Goal: Task Accomplishment & Management: Use online tool/utility

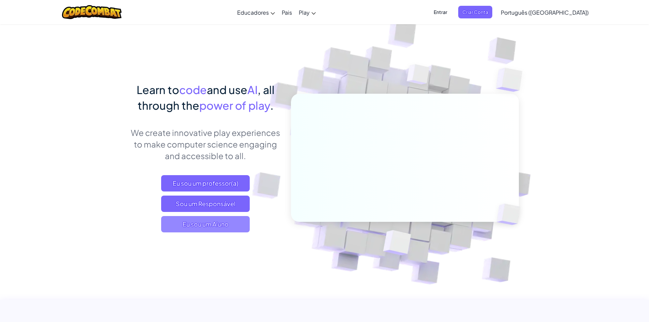
click at [216, 228] on span "Eu sou um Aluno" at bounding box center [205, 224] width 89 height 16
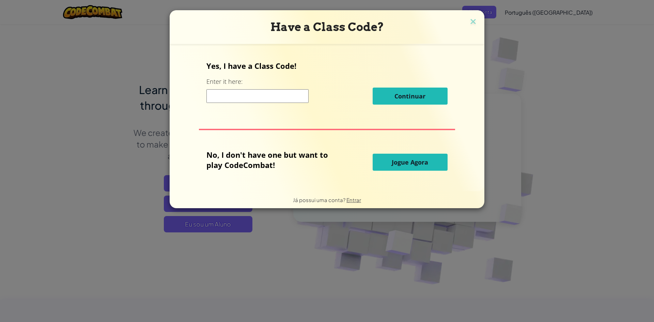
click at [281, 97] on input at bounding box center [257, 96] width 102 height 14
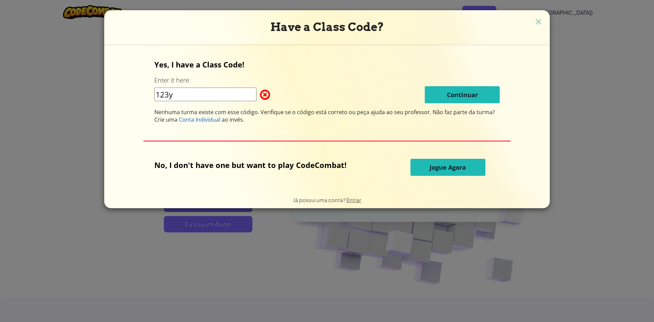
type input "123y"
click at [442, 159] on button "Jogue Agora" at bounding box center [447, 167] width 75 height 17
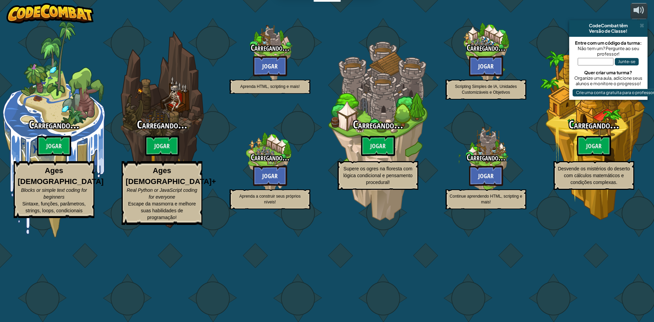
select select "pt-BR"
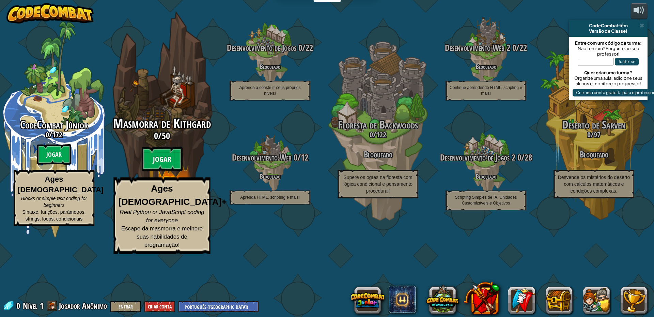
click at [159, 171] on btn "Jogar" at bounding box center [162, 159] width 41 height 25
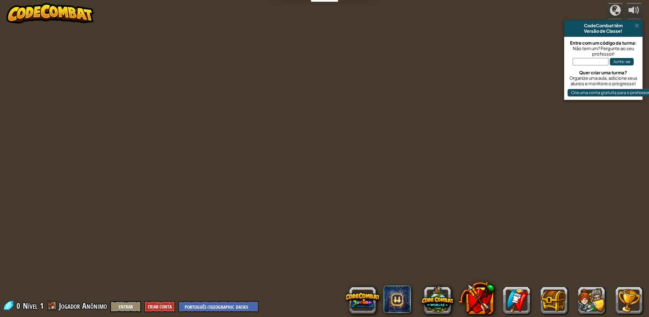
select select "pt-BR"
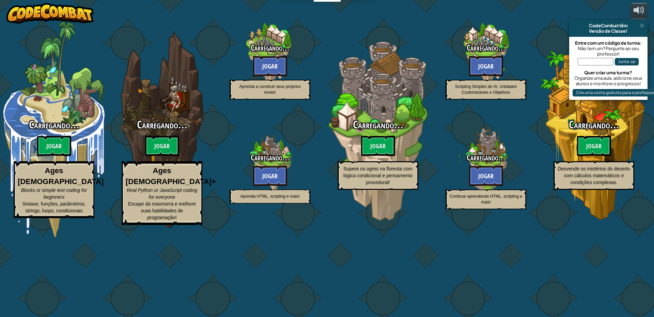
select select "pt-BR"
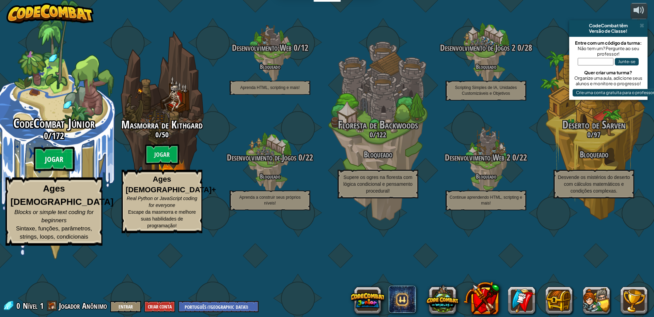
click at [43, 171] on btn "Jogar" at bounding box center [54, 159] width 41 height 25
select select "pt-BR"
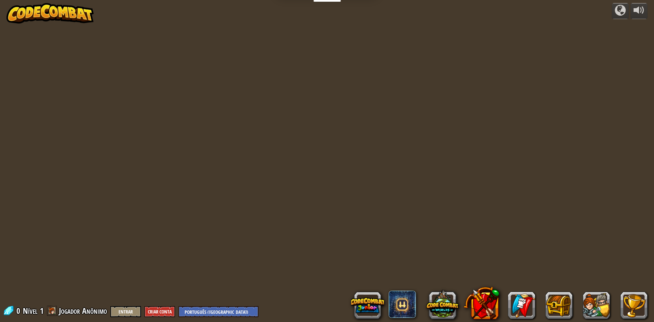
select select "pt-BR"
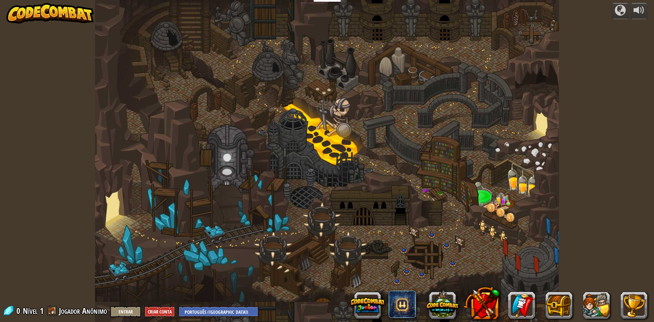
select select "pt-BR"
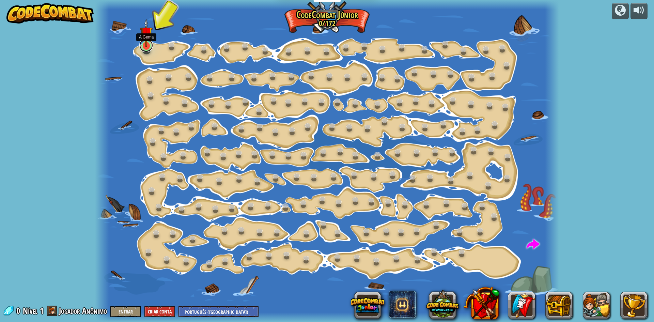
click at [142, 49] on link at bounding box center [146, 45] width 14 height 14
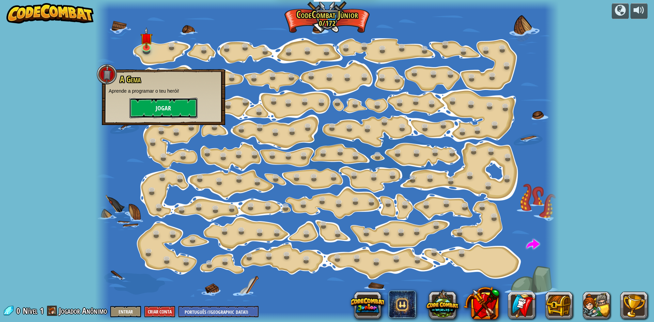
click at [153, 98] on button "Jogar" at bounding box center [163, 108] width 68 height 20
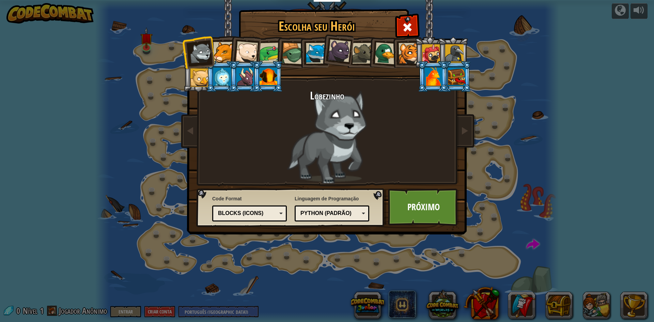
click at [318, 53] on div at bounding box center [316, 53] width 21 height 21
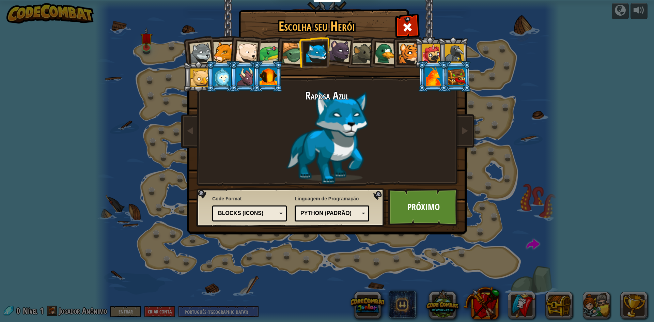
click at [296, 51] on div at bounding box center [293, 54] width 22 height 22
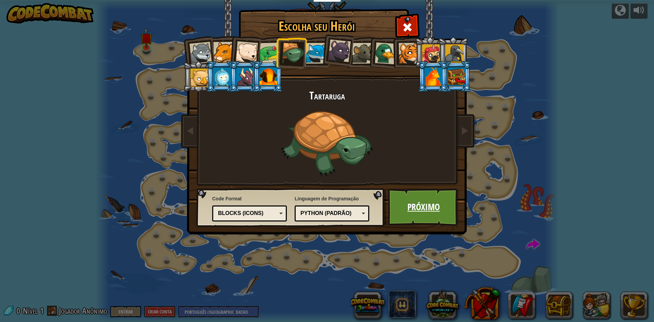
click at [419, 196] on link "Próximo" at bounding box center [423, 206] width 71 height 37
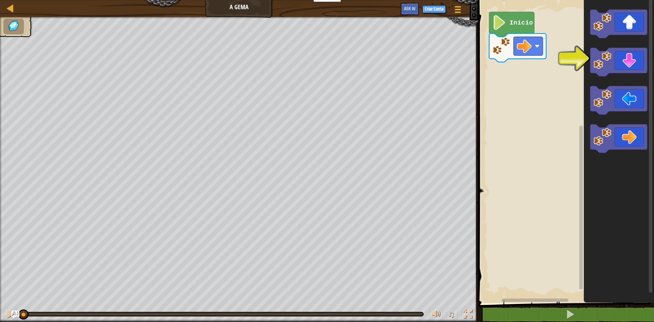
click at [521, 105] on div "Início" at bounding box center [565, 150] width 178 height 306
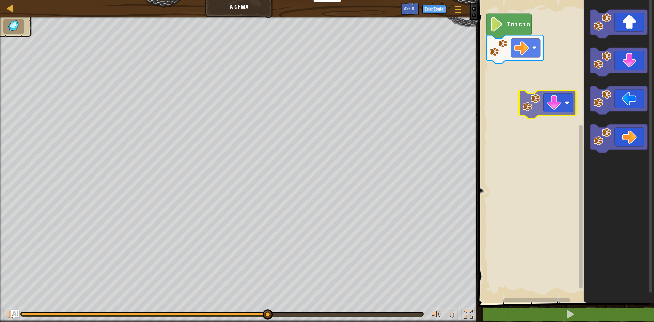
click at [557, 97] on div "Início" at bounding box center [565, 150] width 178 height 306
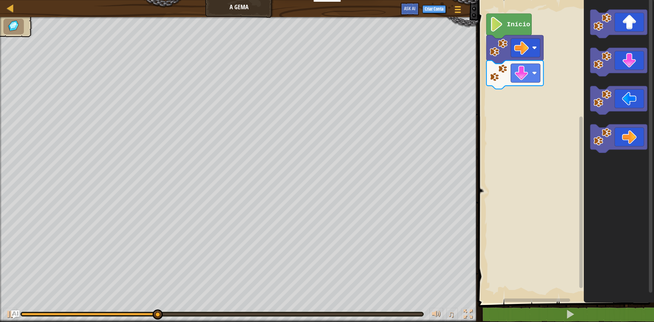
click at [314, 0] on html "Educadores Create Free Account School & District Solutions Teacher Toolkit Prev…" at bounding box center [327, 0] width 654 height 0
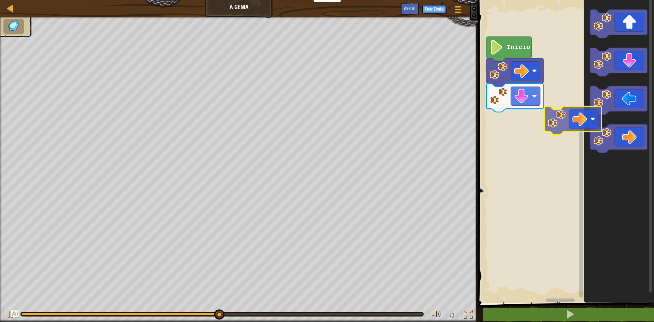
click at [554, 114] on div "Início" at bounding box center [565, 150] width 178 height 306
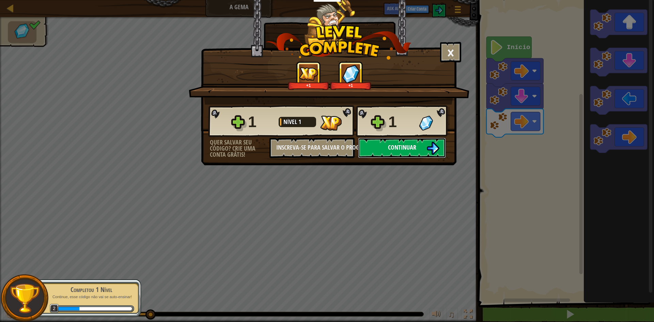
click at [419, 151] on button "Continuar" at bounding box center [402, 148] width 88 height 20
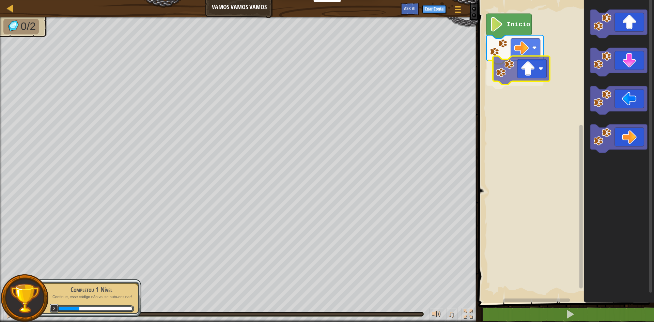
click at [530, 77] on div "Início" at bounding box center [565, 150] width 178 height 306
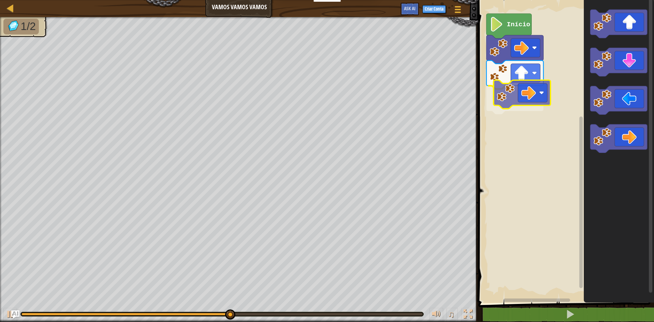
click at [514, 94] on div "Início" at bounding box center [565, 150] width 178 height 306
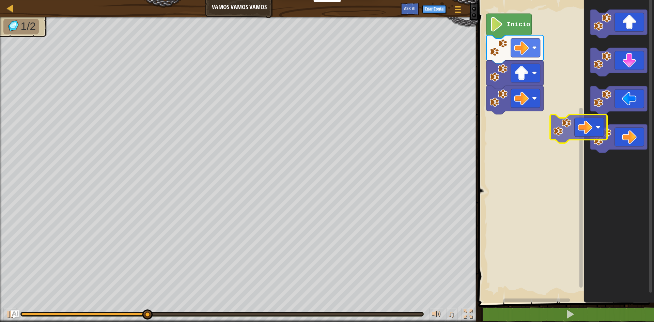
click at [502, 115] on div "Início" at bounding box center [565, 150] width 178 height 306
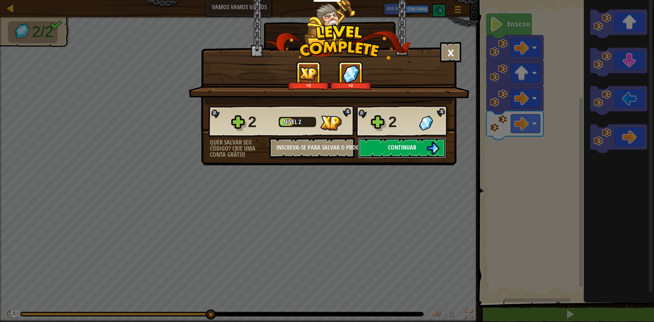
click at [414, 145] on span "Continuar" at bounding box center [402, 147] width 28 height 9
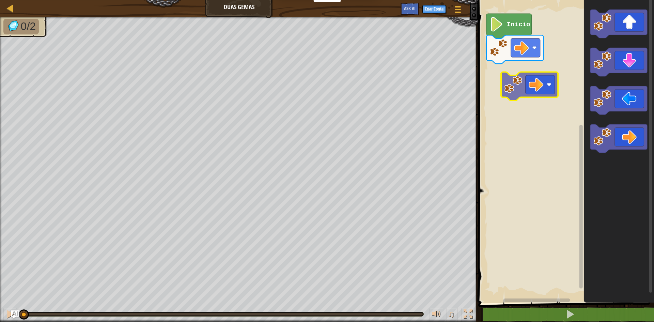
click at [518, 85] on div "Início" at bounding box center [565, 150] width 178 height 306
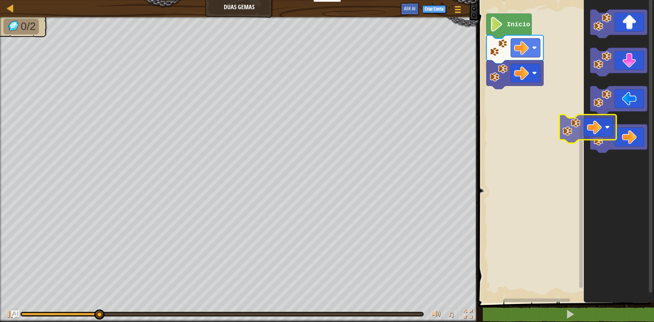
click at [504, 103] on div "Início" at bounding box center [565, 150] width 178 height 306
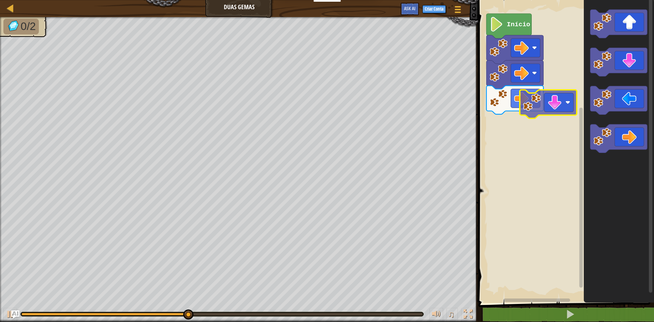
click at [468, 159] on div "Mapa Duas Gemas Menu do Jogo Criar Conta Ask AI 1 ההההההההההההההההההההההההההההה…" at bounding box center [327, 161] width 654 height 322
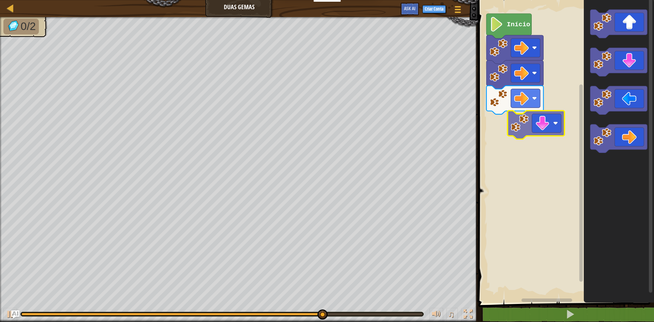
click at [533, 138] on div "Início" at bounding box center [565, 150] width 178 height 306
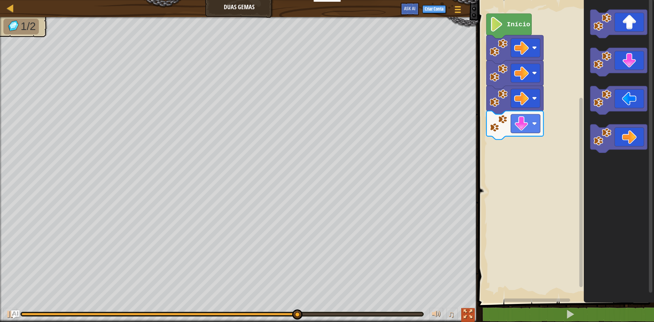
click at [470, 318] on div at bounding box center [467, 313] width 9 height 9
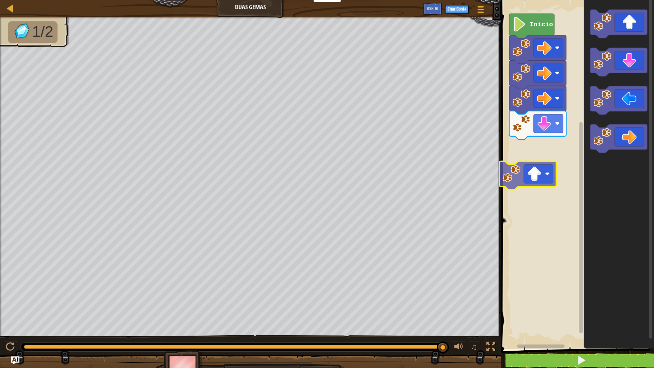
click at [541, 186] on div "Início" at bounding box center [576, 173] width 155 height 352
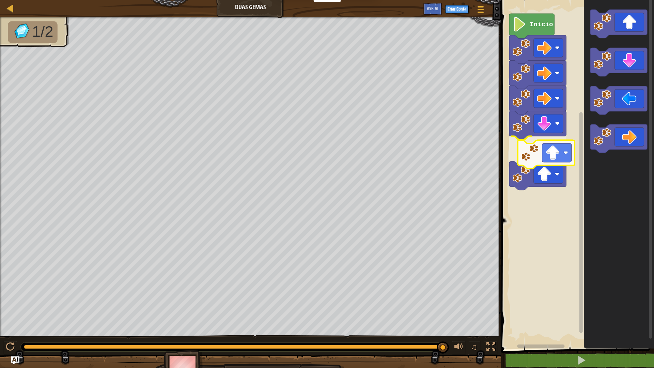
click at [558, 145] on div "Início" at bounding box center [576, 173] width 155 height 352
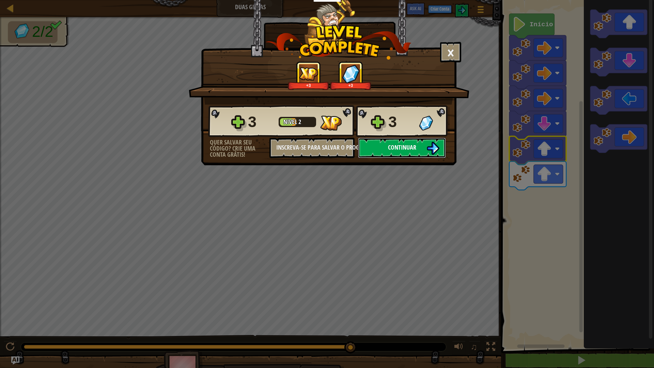
click at [428, 147] on img at bounding box center [432, 148] width 13 height 13
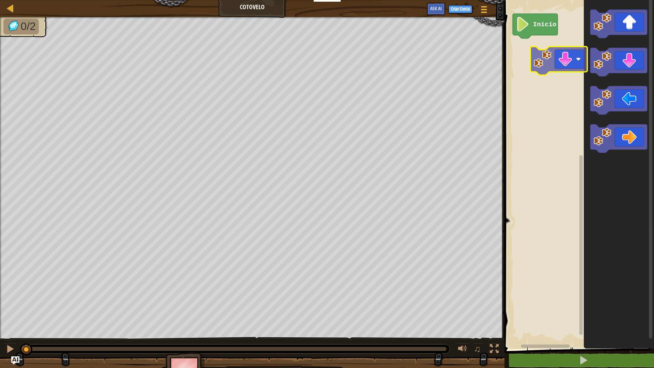
click at [542, 50] on div "Início" at bounding box center [578, 173] width 152 height 352
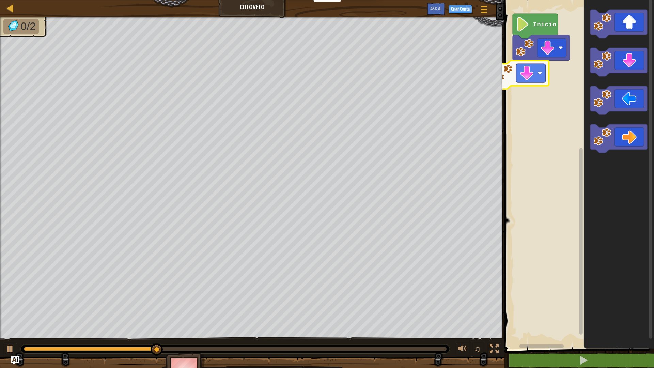
click at [505, 76] on div "Início" at bounding box center [578, 173] width 152 height 352
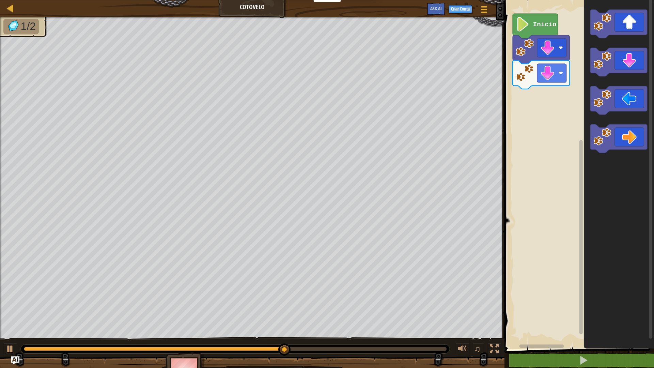
click at [512, 146] on div "Início" at bounding box center [578, 173] width 152 height 352
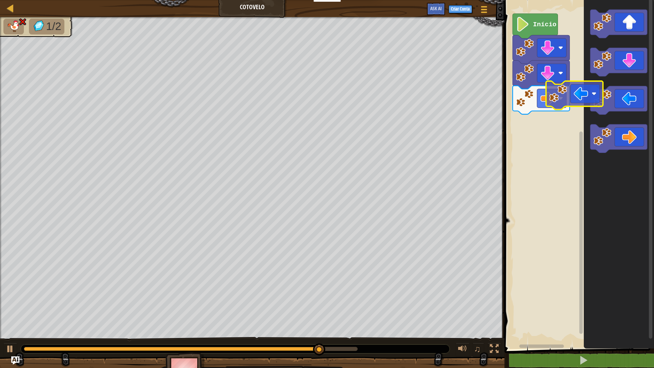
click at [544, 104] on div "Início" at bounding box center [578, 173] width 152 height 352
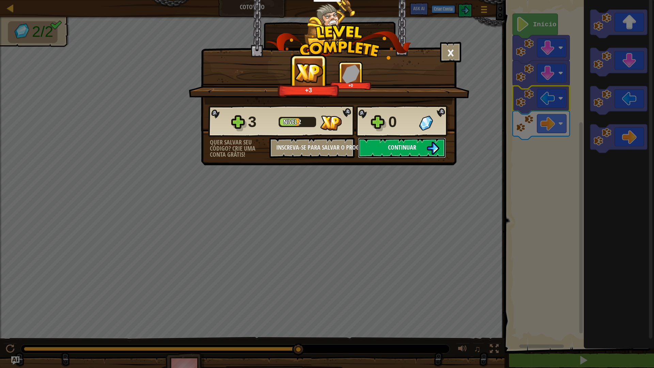
click at [418, 151] on button "Continuar" at bounding box center [402, 148] width 88 height 20
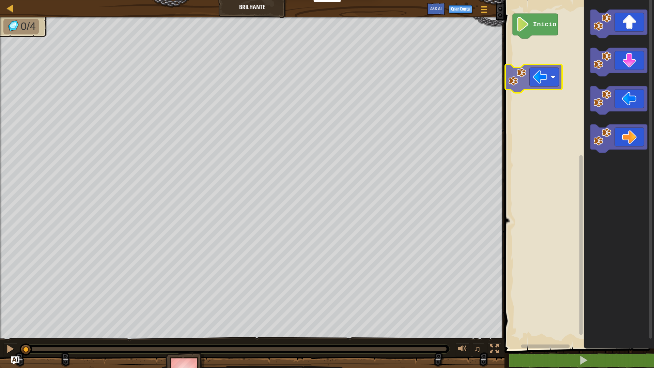
click at [539, 73] on div "Início" at bounding box center [578, 173] width 152 height 352
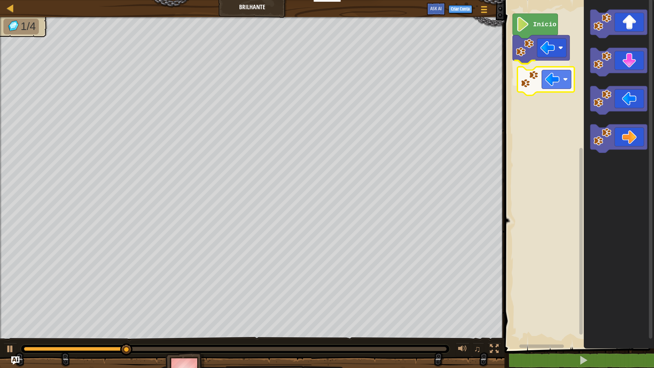
click at [539, 89] on div "Início" at bounding box center [578, 173] width 152 height 352
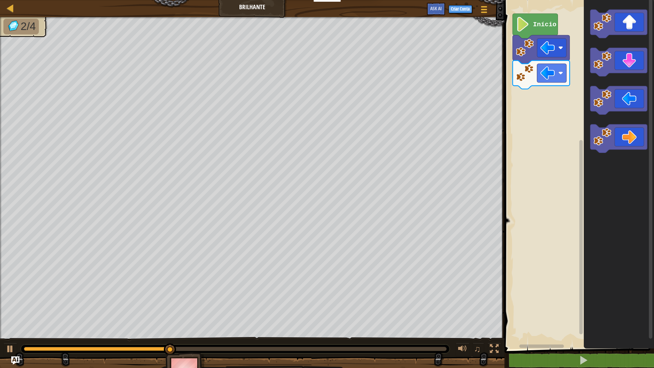
click at [574, 118] on div "Início" at bounding box center [578, 173] width 152 height 352
click at [588, 92] on icon "Espaço de trabalho do Blockly" at bounding box center [619, 173] width 70 height 352
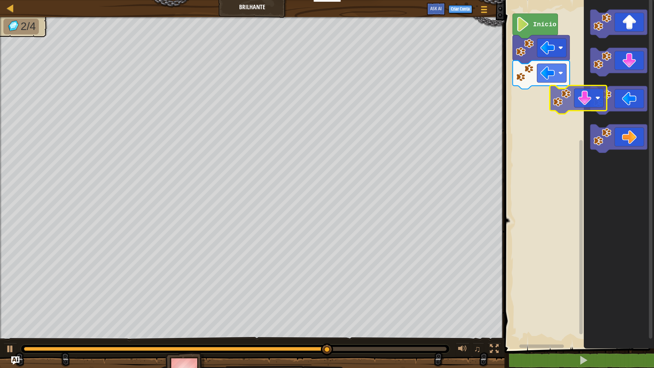
click at [562, 102] on div "Início" at bounding box center [578, 173] width 152 height 352
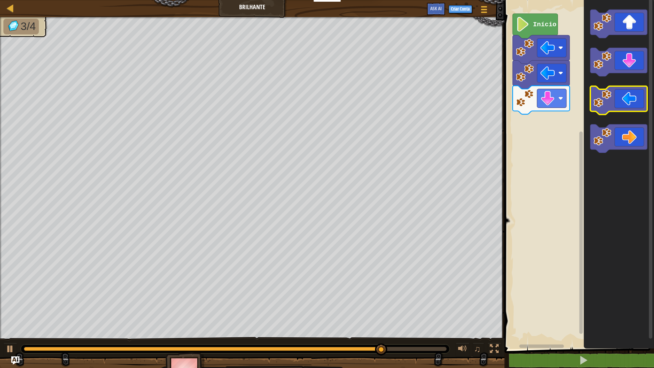
click at [642, 106] on icon "Espaço de trabalho do Blockly" at bounding box center [618, 100] width 57 height 29
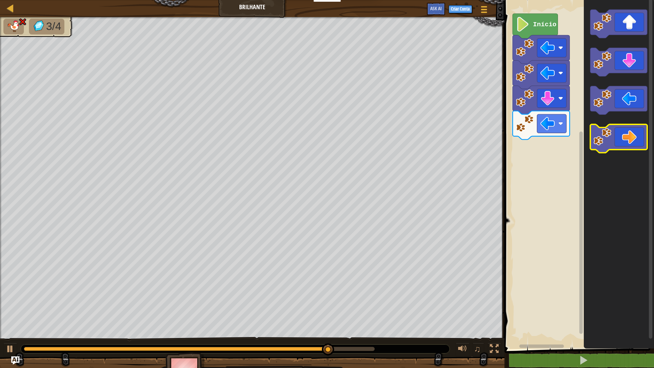
click at [627, 128] on icon "Espaço de trabalho do Blockly" at bounding box center [618, 138] width 57 height 29
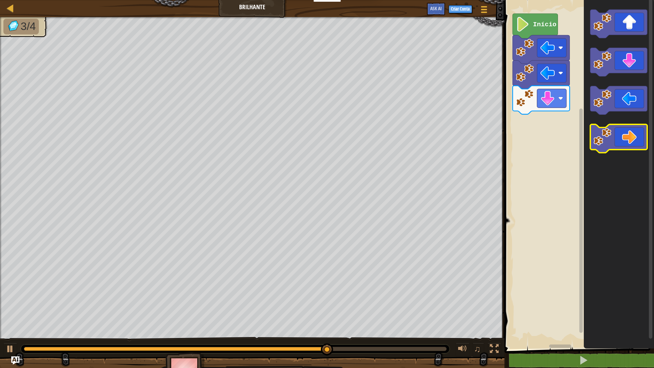
click at [600, 128] on g "Espaço de trabalho do Blockly" at bounding box center [618, 138] width 57 height 29
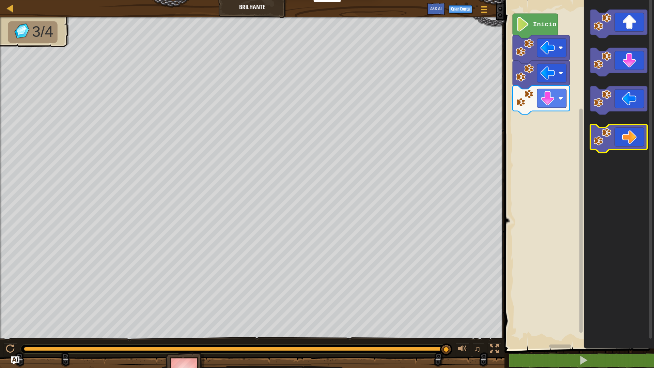
click at [629, 141] on icon "Espaço de trabalho do Blockly" at bounding box center [618, 138] width 57 height 29
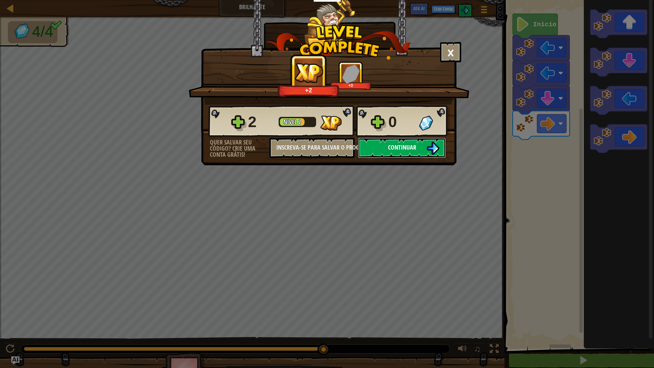
click at [425, 152] on button "Continuar" at bounding box center [402, 148] width 88 height 20
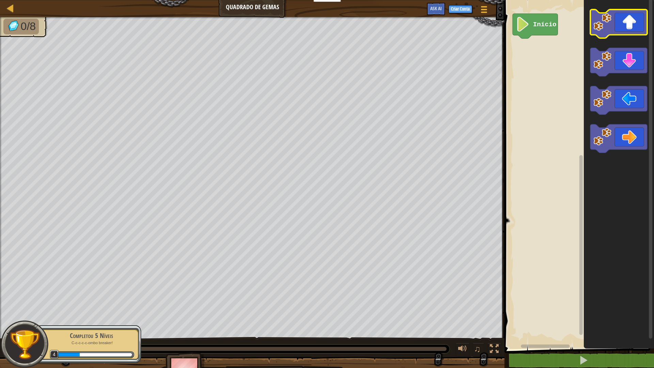
click at [610, 19] on image "Espaço de trabalho do Blockly" at bounding box center [602, 22] width 18 height 18
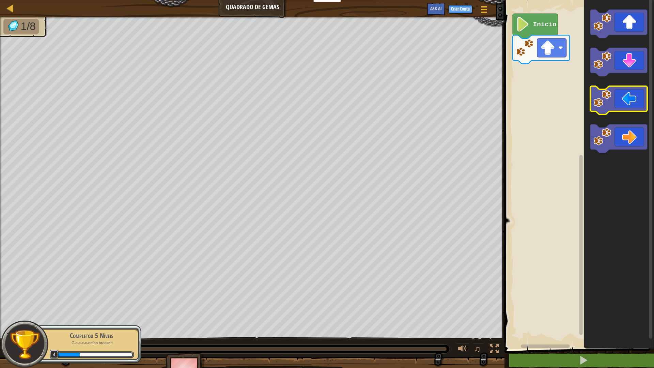
click at [630, 105] on icon "Espaço de trabalho do Blockly" at bounding box center [618, 100] width 57 height 29
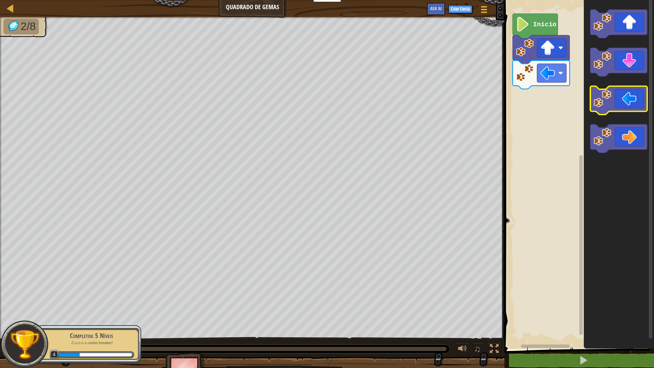
click at [630, 106] on icon "Espaço de trabalho do Blockly" at bounding box center [618, 100] width 57 height 29
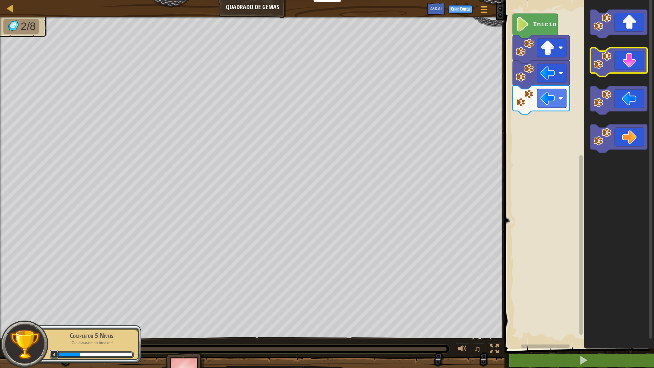
click at [627, 59] on icon "Espaço de trabalho do Blockly" at bounding box center [618, 62] width 57 height 29
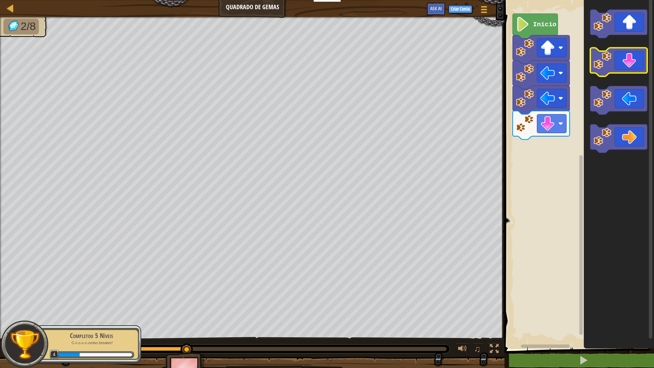
click at [629, 64] on icon "Espaço de trabalho do Blockly" at bounding box center [618, 62] width 57 height 29
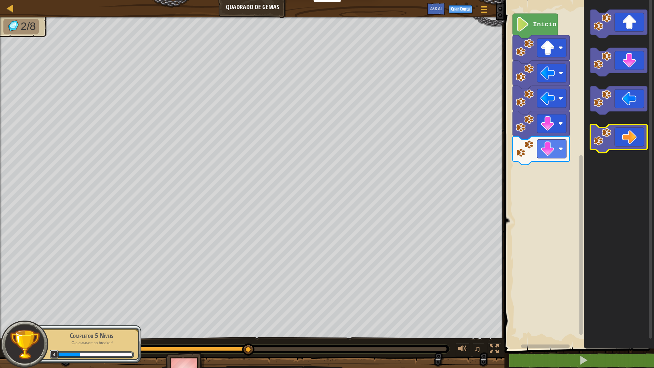
click at [634, 133] on icon "Espaço de trabalho do Blockly" at bounding box center [618, 138] width 57 height 29
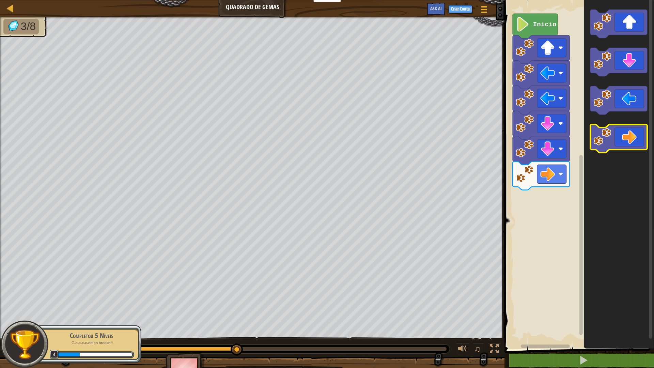
click at [633, 133] on icon "Espaço de trabalho do Blockly" at bounding box center [618, 138] width 57 height 29
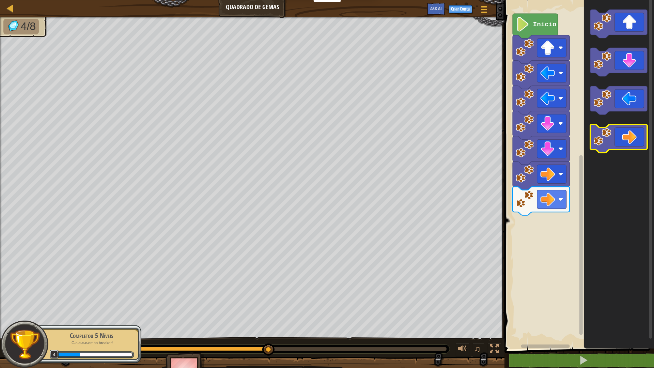
click at [630, 139] on icon "Espaço de trabalho do Blockly" at bounding box center [618, 138] width 57 height 29
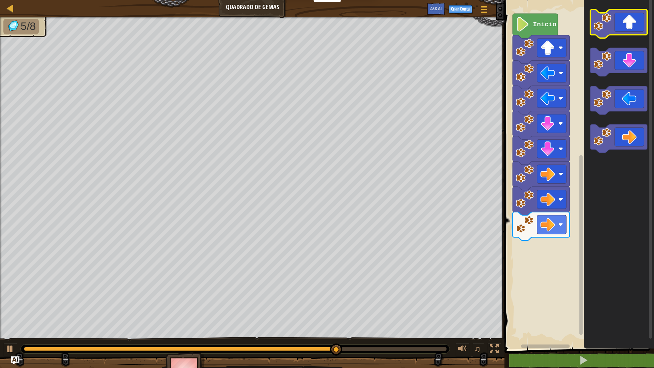
click at [632, 24] on icon "Espaço de trabalho do Blockly" at bounding box center [618, 24] width 57 height 29
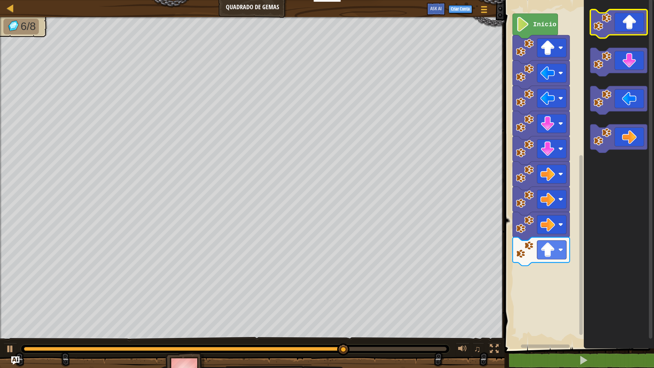
click at [632, 24] on icon "Espaço de trabalho do Blockly" at bounding box center [618, 24] width 57 height 29
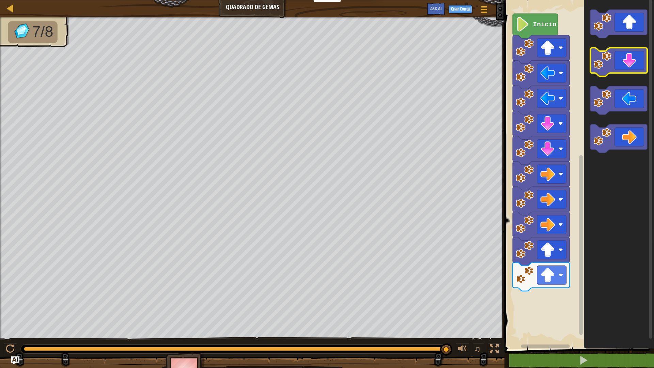
click at [625, 63] on icon "Espaço de trabalho do Blockly" at bounding box center [618, 62] width 57 height 29
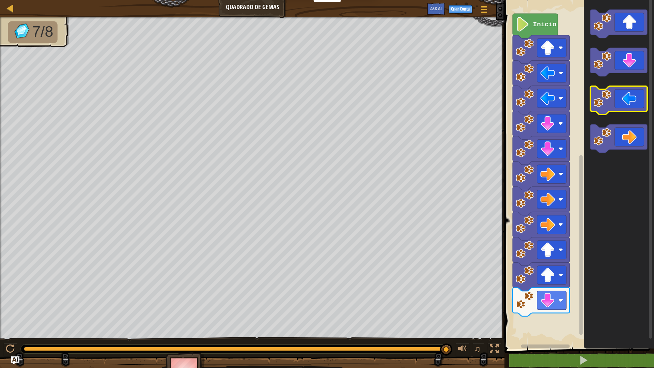
click at [615, 96] on icon "Espaço de trabalho do Blockly" at bounding box center [618, 100] width 57 height 29
click at [615, 95] on icon "Espaço de trabalho do Blockly" at bounding box center [618, 100] width 57 height 29
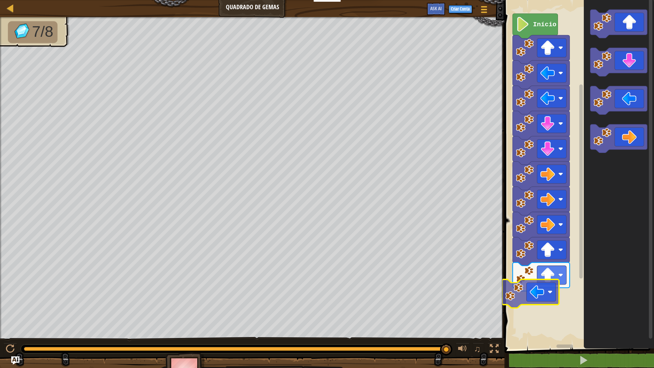
click at [543, 296] on div "Início" at bounding box center [578, 173] width 152 height 352
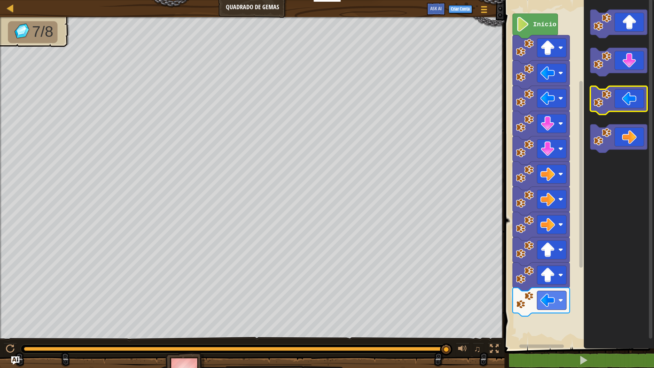
click at [614, 98] on icon "Espaço de trabalho do Blockly" at bounding box center [618, 100] width 57 height 29
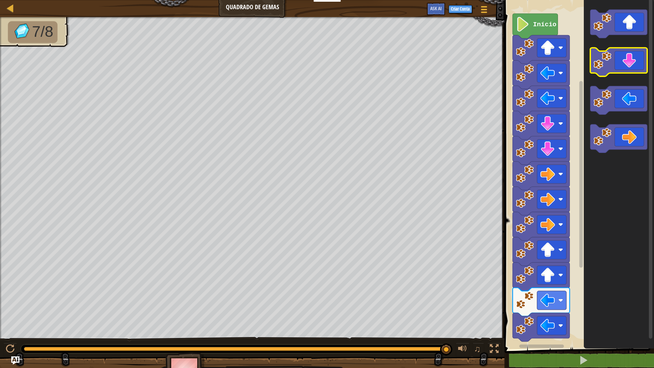
click at [623, 58] on icon "Espaço de trabalho do Blockly" at bounding box center [618, 62] width 57 height 29
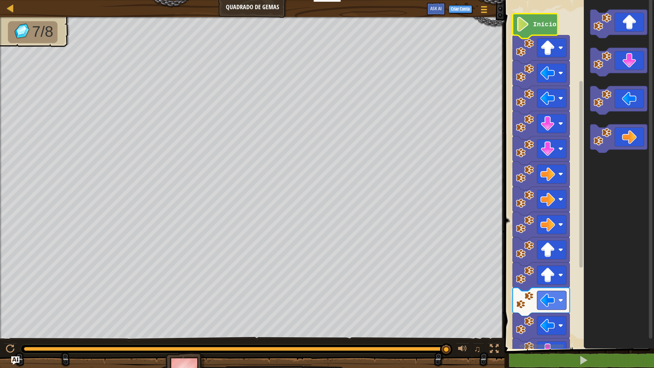
click at [549, 23] on text "Início" at bounding box center [544, 24] width 23 height 7
click at [571, 321] on button at bounding box center [583, 360] width 152 height 16
click at [579, 321] on span at bounding box center [583, 360] width 10 height 10
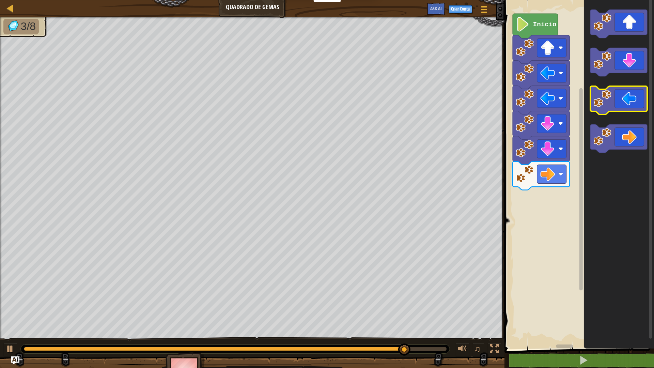
click at [610, 112] on g "Espaço de trabalho do Blockly" at bounding box center [618, 81] width 57 height 143
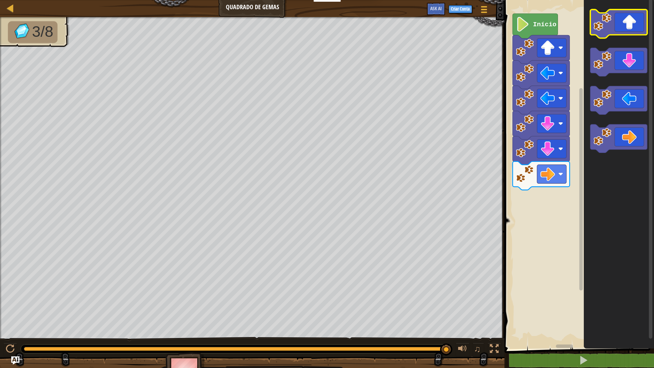
click at [631, 24] on icon "Espaço de trabalho do Blockly" at bounding box center [618, 24] width 57 height 29
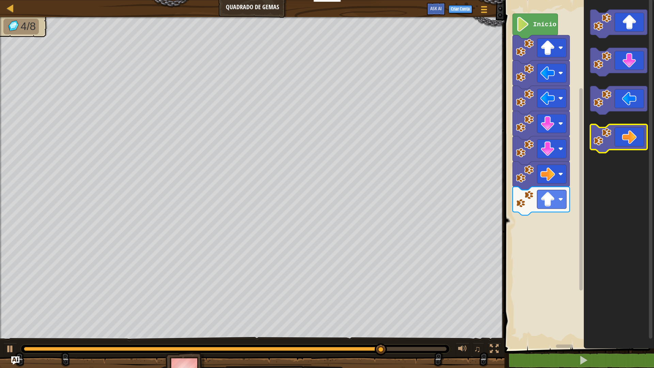
click at [636, 133] on icon "Espaço de trabalho do Blockly" at bounding box center [618, 138] width 57 height 29
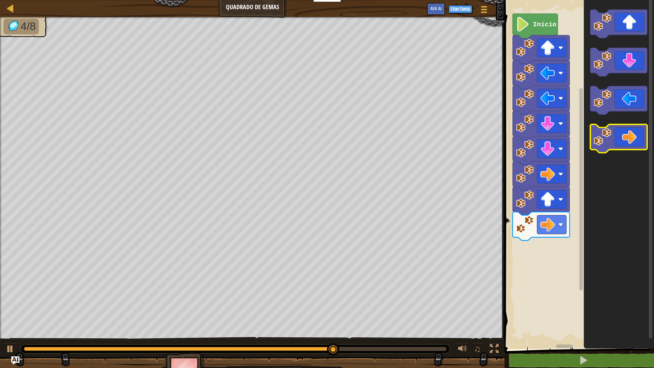
click at [636, 136] on icon "Espaço de trabalho do Blockly" at bounding box center [618, 138] width 57 height 29
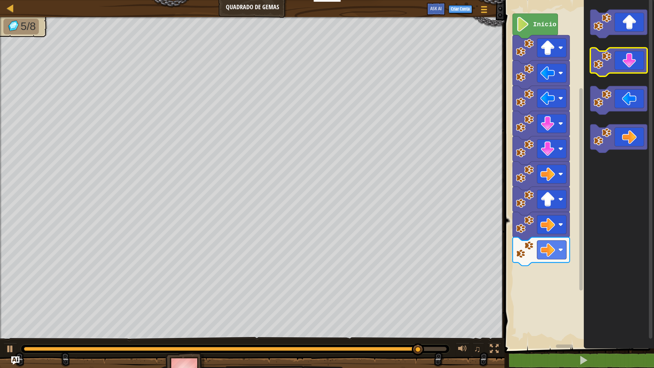
click at [630, 53] on icon "Espaço de trabalho do Blockly" at bounding box center [618, 62] width 57 height 29
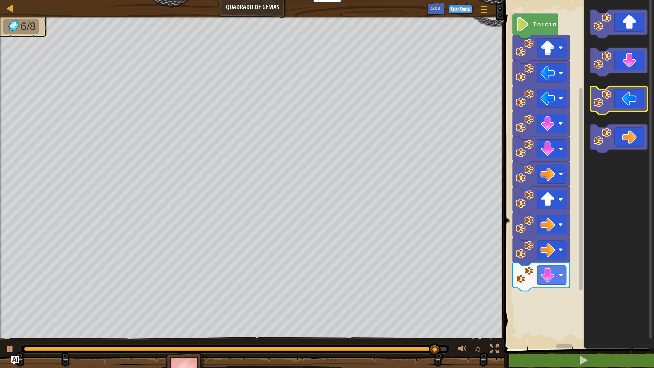
click at [616, 104] on icon "Espaço de trabalho do Blockly" at bounding box center [618, 100] width 57 height 29
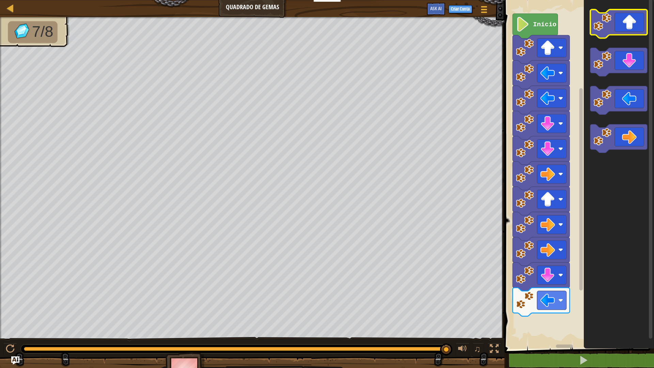
click at [612, 34] on icon "Espaço de trabalho do Blockly" at bounding box center [618, 24] width 57 height 29
click at [613, 36] on rect "Espaço de trabalho do Blockly" at bounding box center [618, 24] width 57 height 29
click at [614, 36] on rect "Espaço de trabalho do Blockly" at bounding box center [618, 24] width 57 height 29
click at [615, 36] on rect "Espaço de trabalho do Blockly" at bounding box center [618, 24] width 57 height 29
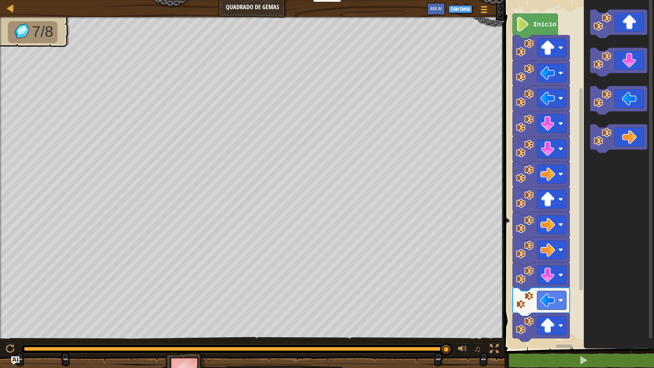
click at [619, 42] on icon "Espaço de trabalho do Blockly" at bounding box center [619, 173] width 70 height 352
click at [621, 43] on icon "Espaço de trabalho do Blockly" at bounding box center [619, 173] width 70 height 352
click at [622, 43] on icon "Espaço de trabalho do Blockly" at bounding box center [619, 173] width 70 height 352
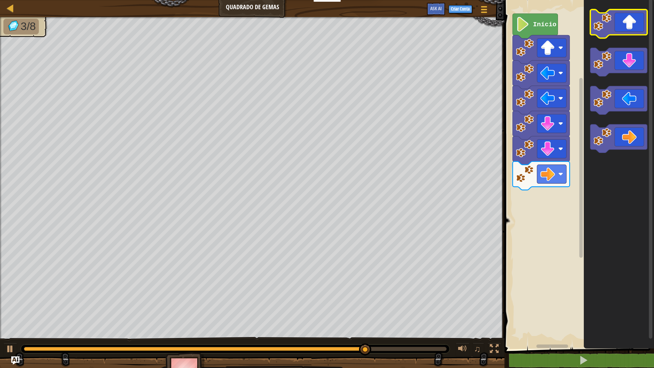
click at [620, 34] on icon "Espaço de trabalho do Blockly" at bounding box center [618, 24] width 57 height 29
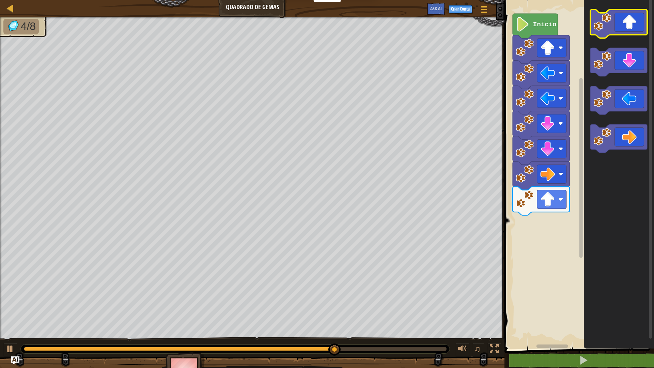
click at [627, 28] on icon "Espaço de trabalho do Blockly" at bounding box center [618, 24] width 57 height 29
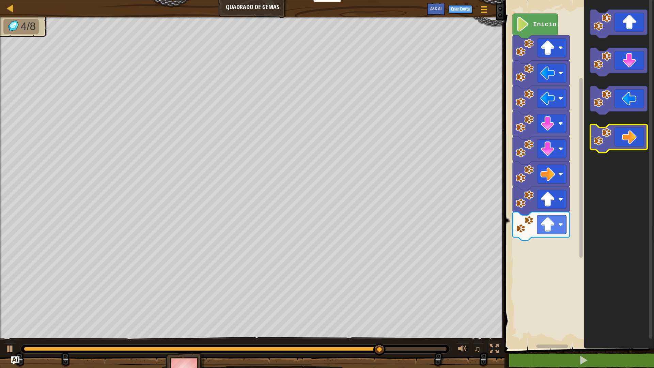
click at [620, 127] on icon "Espaço de trabalho do Blockly" at bounding box center [618, 138] width 57 height 29
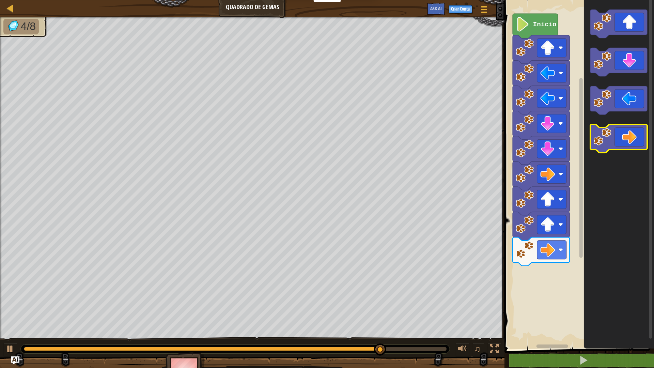
click at [620, 127] on icon "Espaço de trabalho do Blockly" at bounding box center [618, 138] width 57 height 29
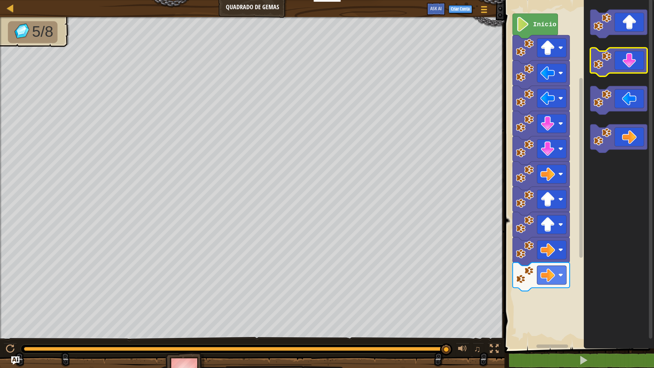
click at [623, 55] on icon "Espaço de trabalho do Blockly" at bounding box center [618, 62] width 57 height 29
click at [628, 69] on icon "Espaço de trabalho do Blockly" at bounding box center [618, 62] width 57 height 29
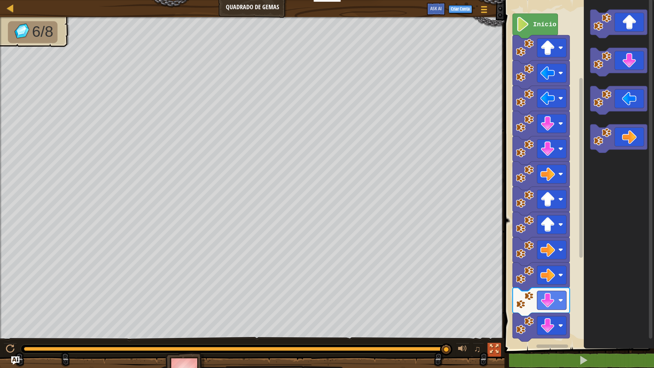
click at [490, 321] on div at bounding box center [494, 348] width 9 height 9
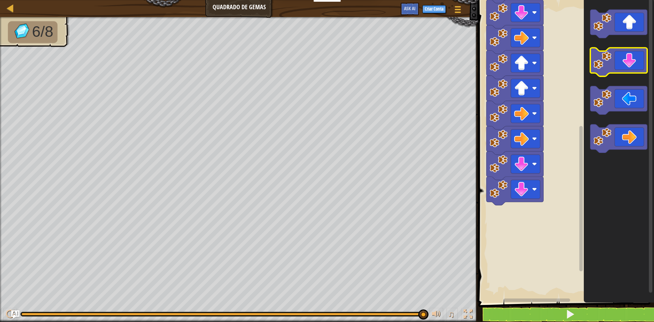
click at [625, 63] on icon "Espaço de trabalho do Blockly" at bounding box center [618, 62] width 57 height 29
